Goal: Find specific page/section: Find specific page/section

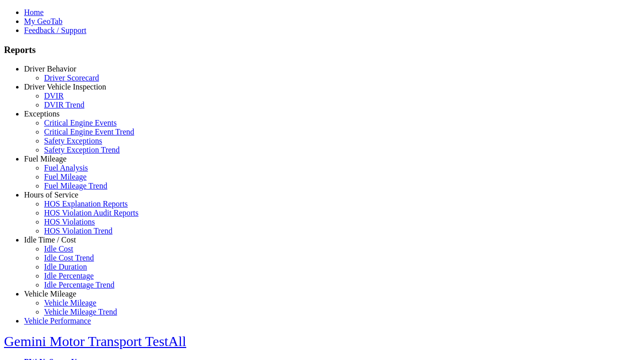
click at [58, 118] on link "Exceptions" at bounding box center [42, 114] width 36 height 9
click at [65, 145] on link "Safety Exceptions" at bounding box center [73, 141] width 58 height 9
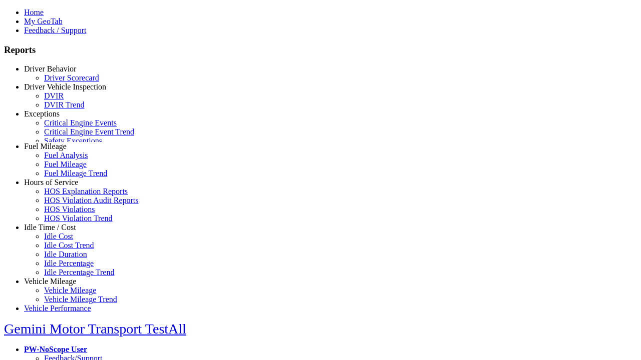
scroll to position [42, 0]
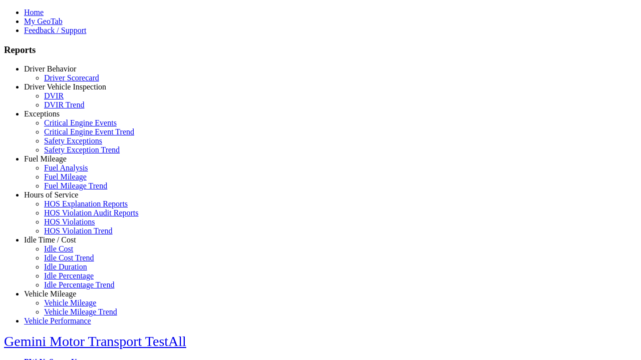
type input "**********"
